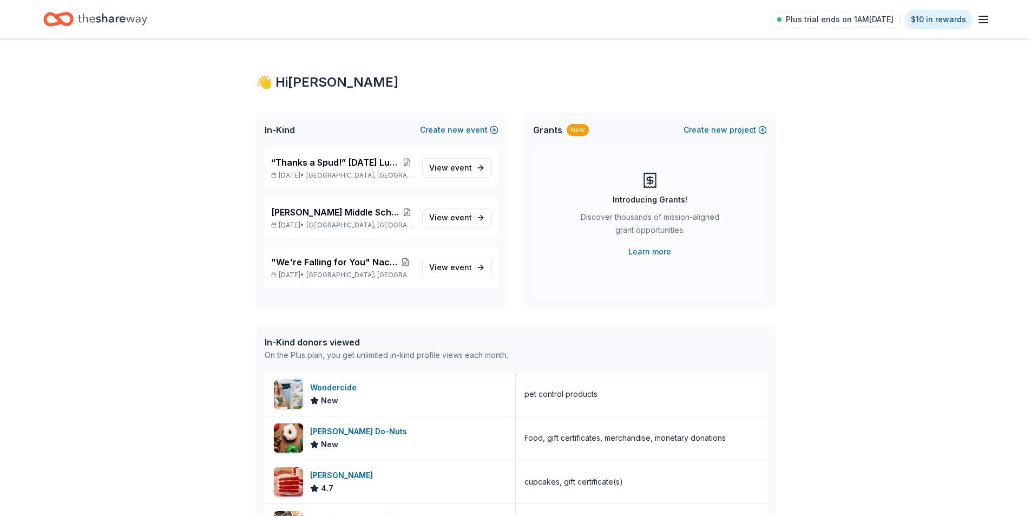
click at [797, 400] on div "👋 Hi [PERSON_NAME] In-Kind Create new event “Thanks a Spud!” [DATE] Luncheon & …" at bounding box center [515, 416] width 1031 height 755
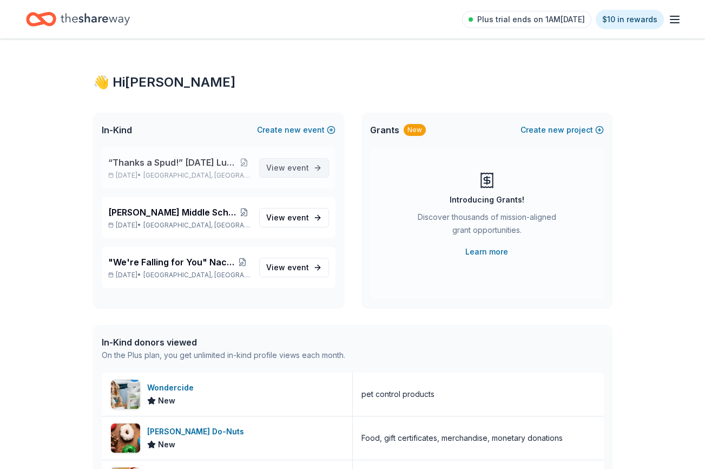
click at [305, 169] on span "event" at bounding box center [298, 167] width 22 height 9
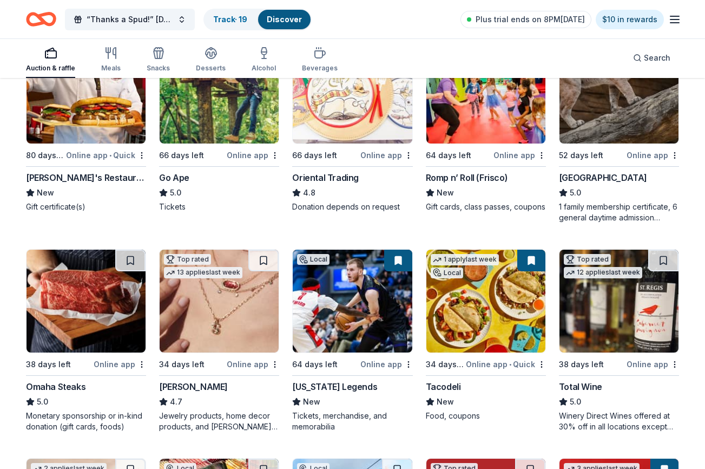
scroll to position [162, 0]
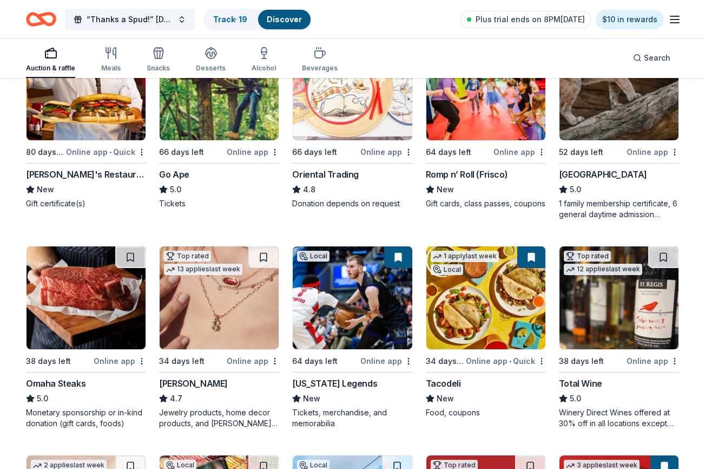
click at [362, 106] on img at bounding box center [352, 88] width 119 height 103
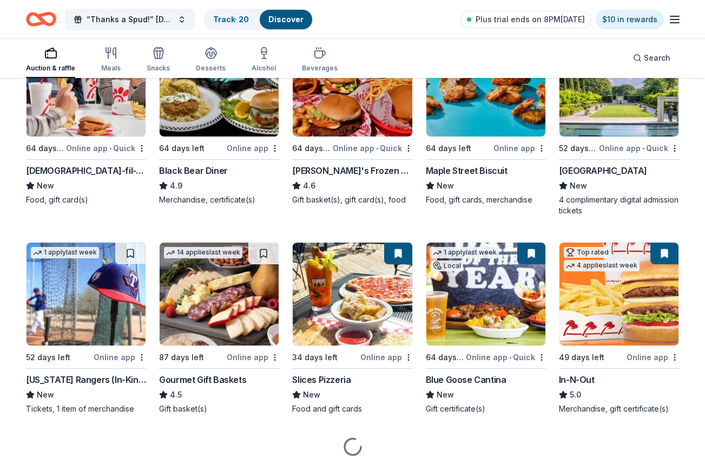
scroll to position [1034, 0]
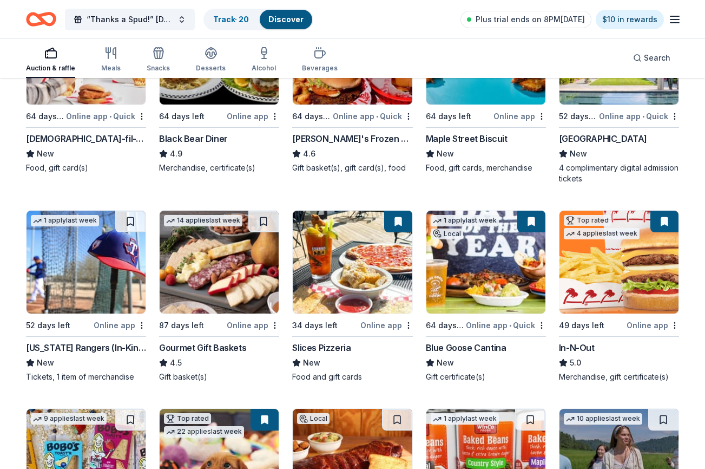
click at [604, 271] on img at bounding box center [619, 262] width 119 height 103
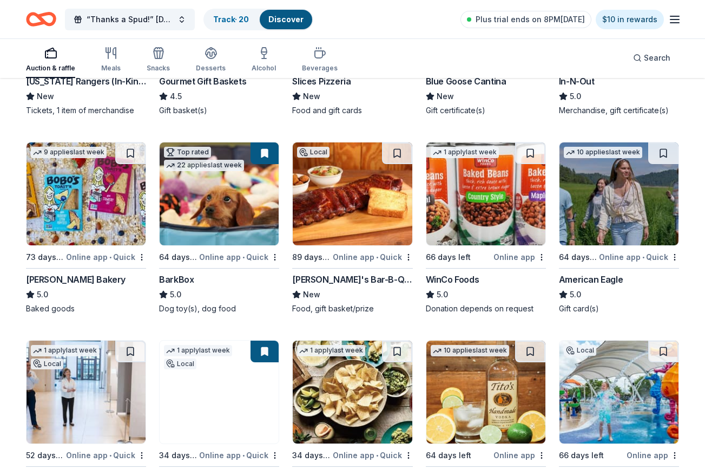
scroll to position [1304, 0]
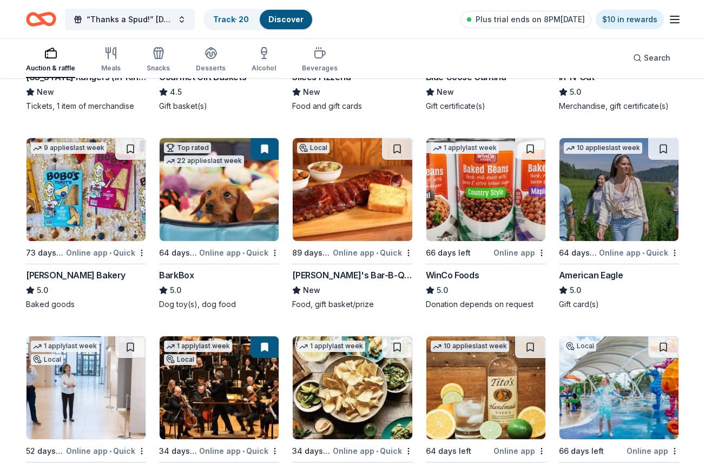
click at [109, 206] on img at bounding box center [86, 189] width 119 height 103
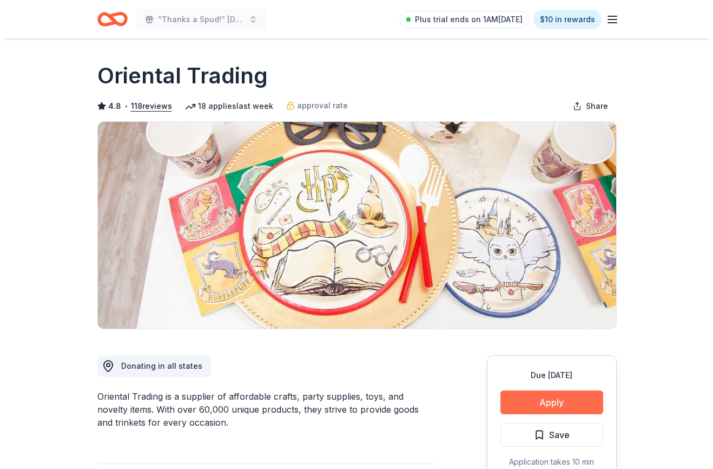
scroll to position [108, 0]
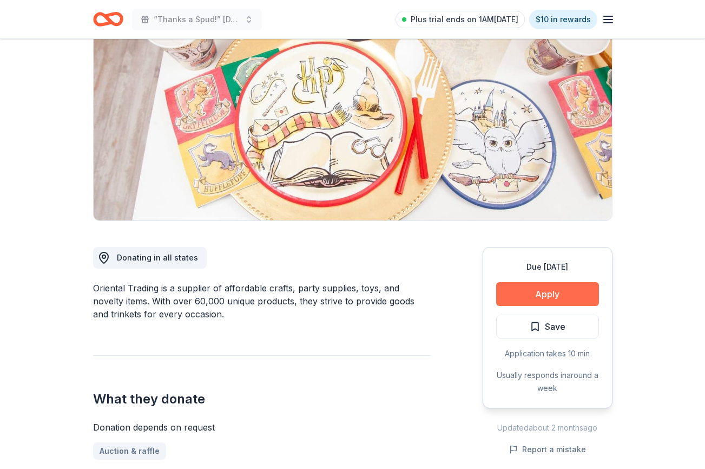
click at [563, 295] on button "Apply" at bounding box center [547, 294] width 103 height 24
click at [553, 295] on button "Apply" at bounding box center [547, 294] width 103 height 24
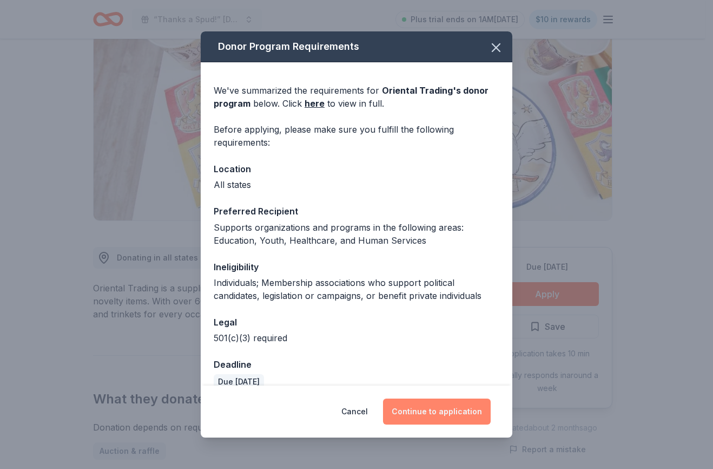
click at [463, 421] on button "Continue to application" at bounding box center [437, 411] width 108 height 26
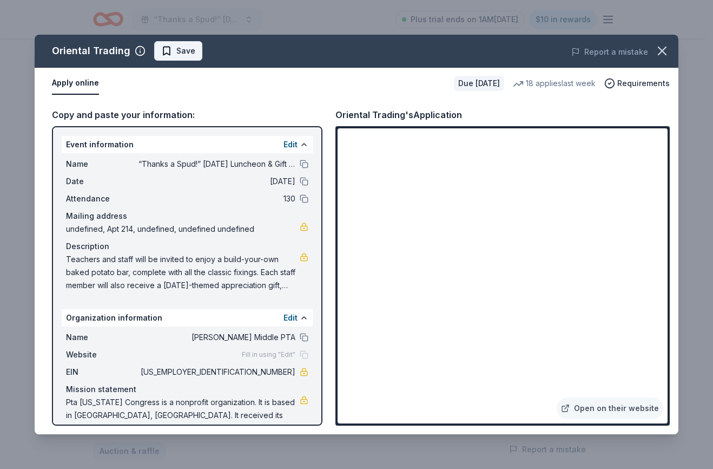
click at [167, 48] on span "Save" at bounding box center [178, 50] width 34 height 13
click at [200, 49] on html "“Thanks a Spud!” Thanksgiving Luncheon & Gift Giveaway Plus trial ends on 1AM, …" at bounding box center [356, 126] width 713 height 469
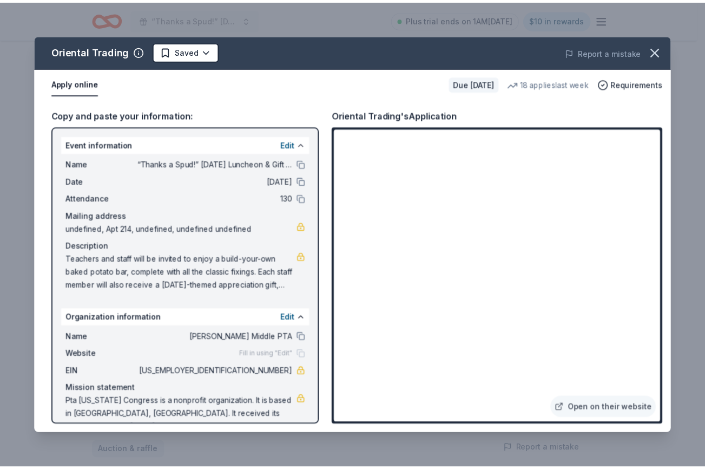
scroll to position [0, 0]
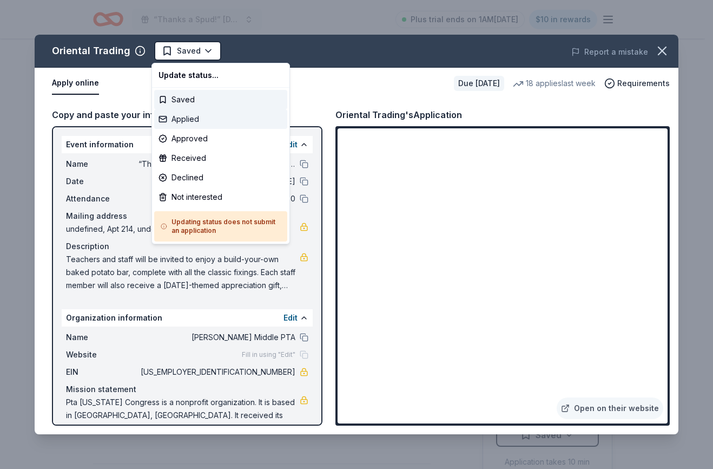
drag, startPoint x: 188, startPoint y: 123, endPoint x: 192, endPoint y: 37, distance: 85.6
click at [188, 122] on div "Applied" at bounding box center [220, 118] width 133 height 19
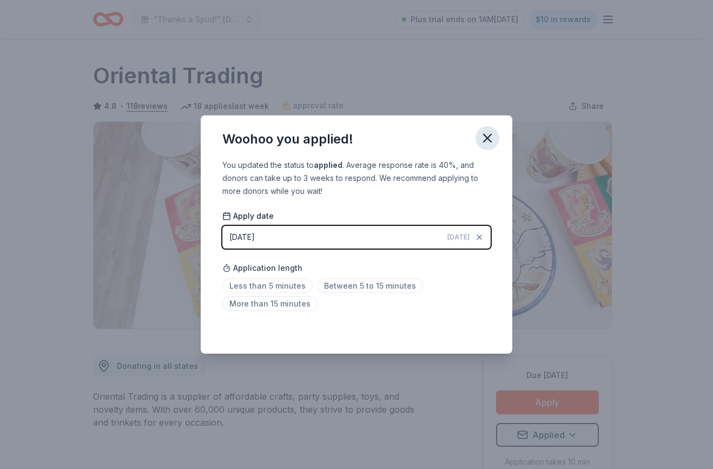
click at [491, 137] on icon "button" at bounding box center [487, 137] width 15 height 15
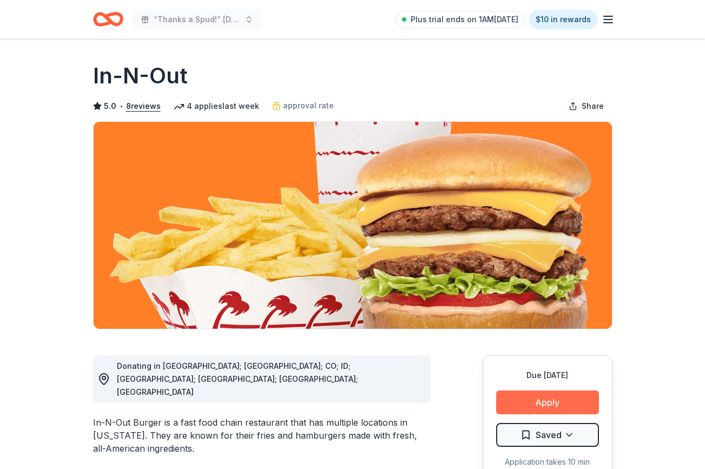
click at [573, 404] on button "Apply" at bounding box center [547, 402] width 103 height 24
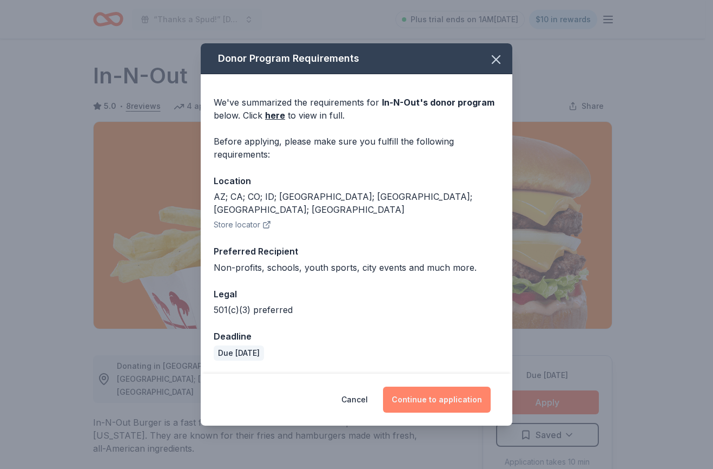
click at [441, 390] on button "Continue to application" at bounding box center [437, 399] width 108 height 26
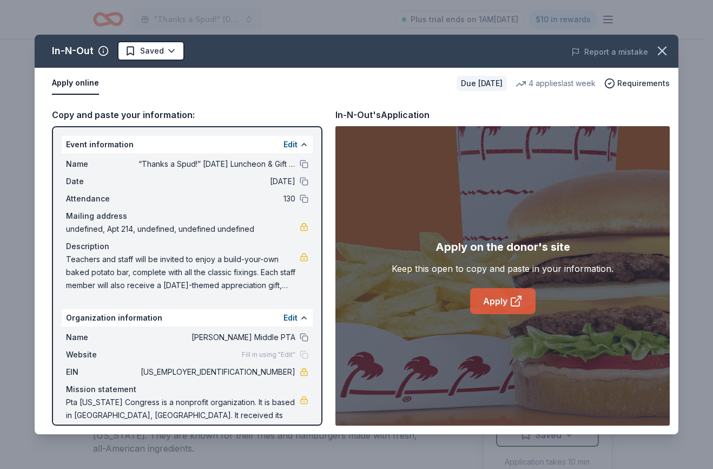
click at [492, 301] on link "Apply" at bounding box center [502, 301] width 65 height 26
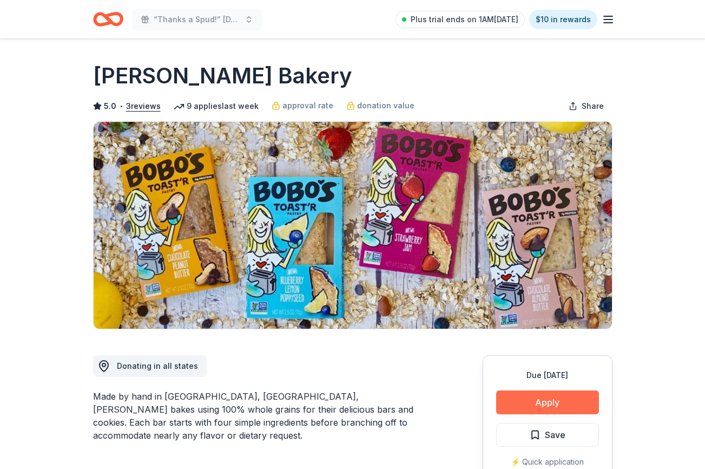
click at [538, 402] on button "Apply" at bounding box center [547, 402] width 103 height 24
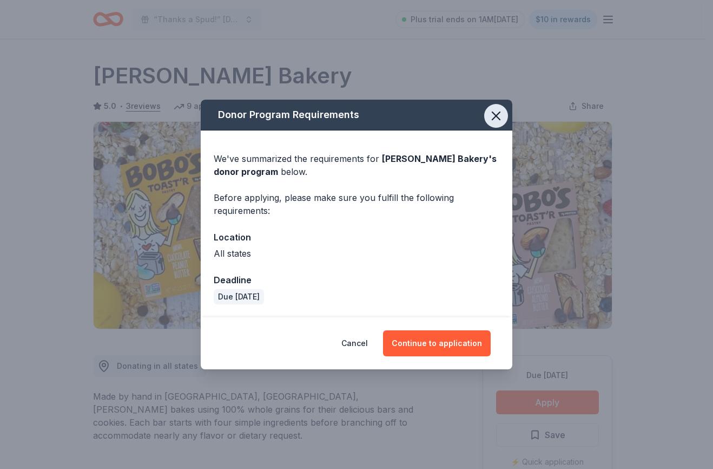
click at [501, 112] on icon "button" at bounding box center [496, 115] width 15 height 15
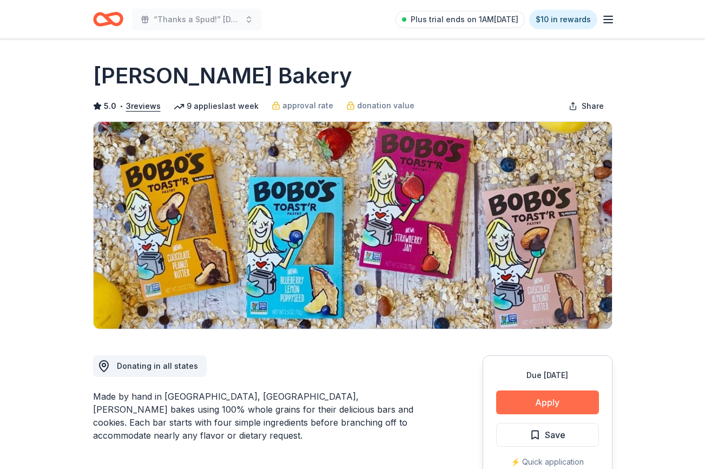
click at [525, 402] on button "Apply" at bounding box center [547, 402] width 103 height 24
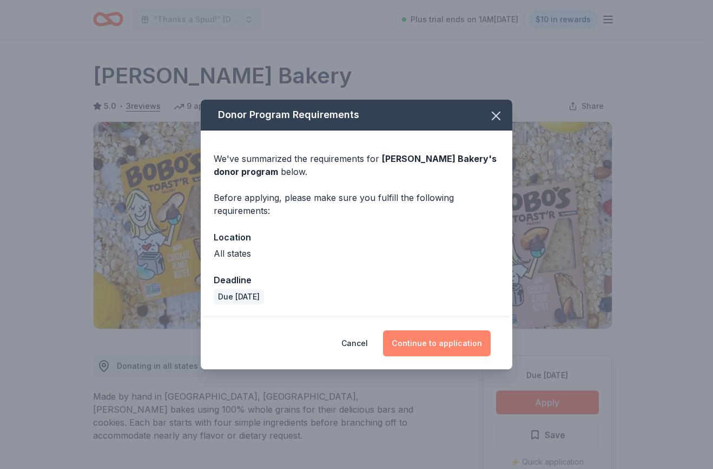
click at [450, 345] on button "Continue to application" at bounding box center [437, 343] width 108 height 26
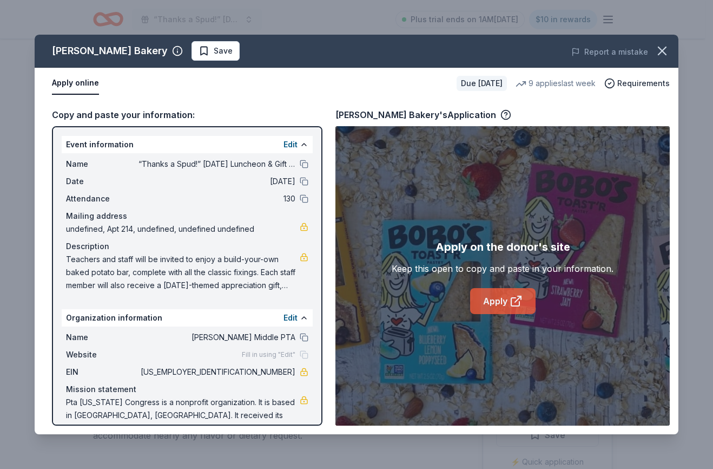
click at [498, 304] on link "Apply" at bounding box center [502, 301] width 65 height 26
